Goal: Task Accomplishment & Management: Manage account settings

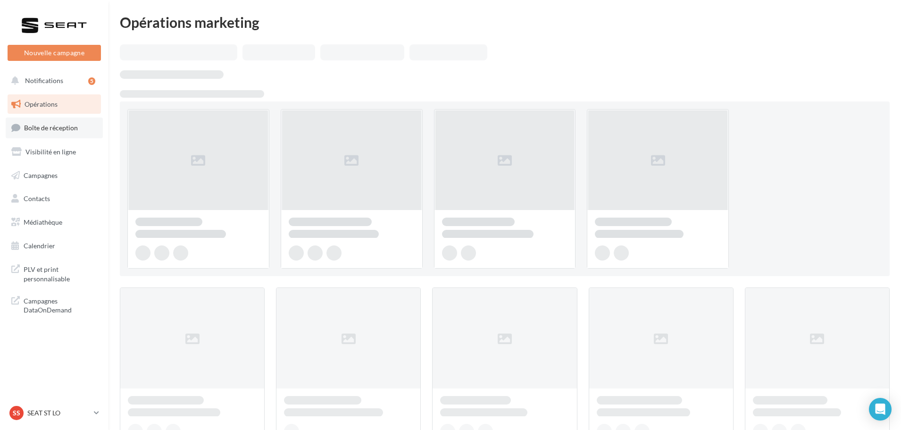
click at [46, 125] on span "Boîte de réception" at bounding box center [51, 128] width 54 height 8
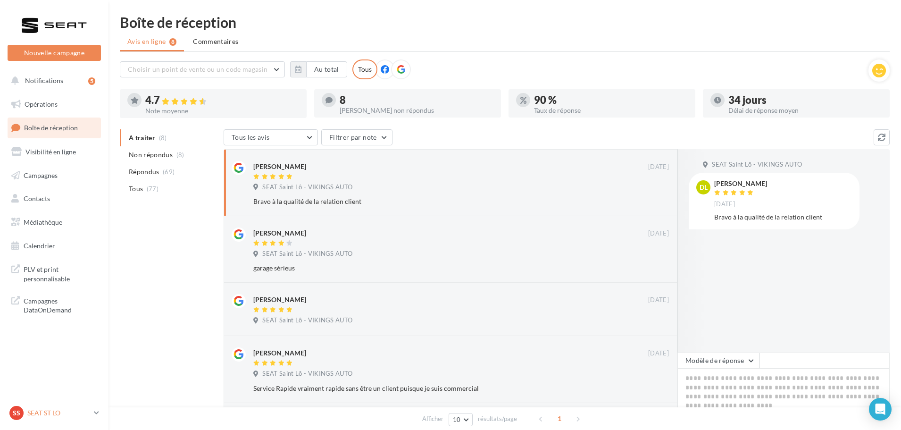
click at [37, 414] on p "SEAT ST LO" at bounding box center [58, 412] width 63 height 9
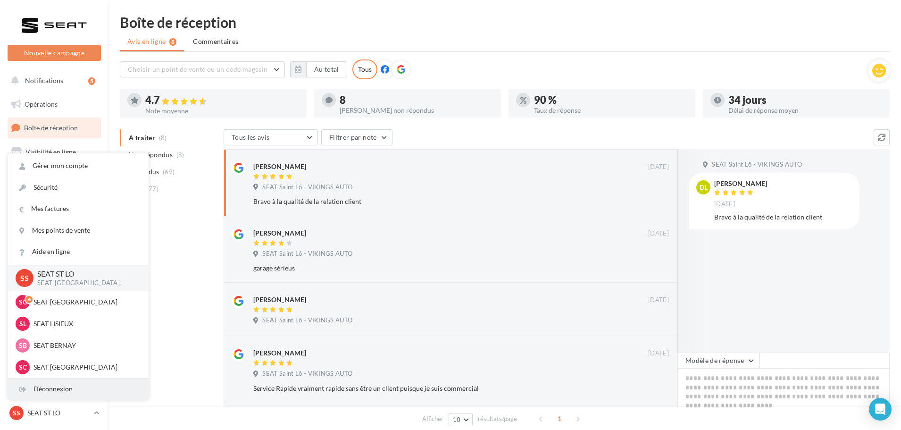
click at [51, 392] on div "Déconnexion" at bounding box center [78, 388] width 141 height 21
